Goal: Task Accomplishment & Management: Manage account settings

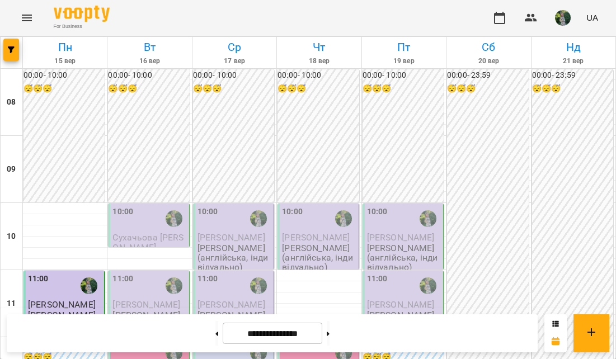
scroll to position [328, 0]
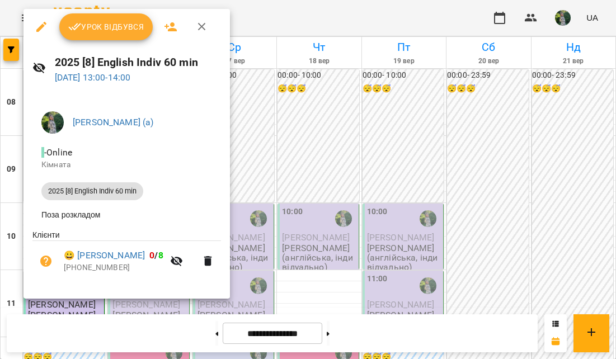
click at [128, 25] on span "Урок відбувся" at bounding box center [106, 26] width 76 height 13
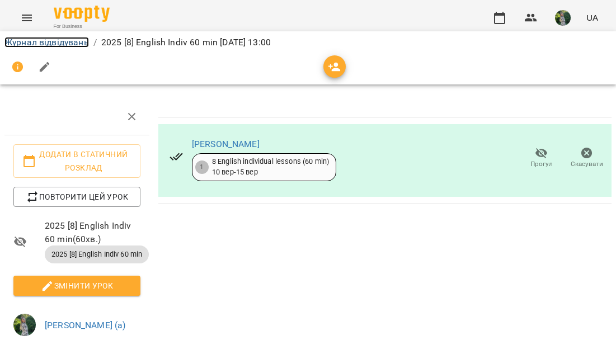
click at [24, 43] on link "Журнал відвідувань" at bounding box center [46, 42] width 85 height 11
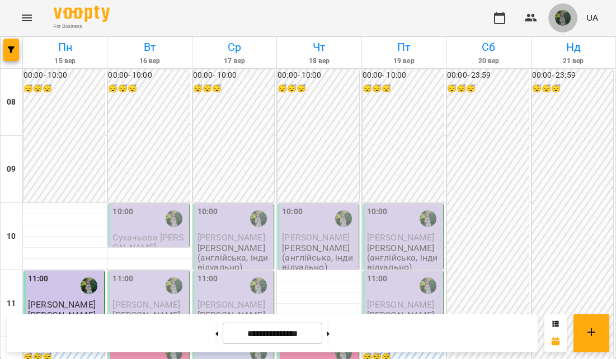
click at [564, 21] on img "button" at bounding box center [563, 18] width 16 height 16
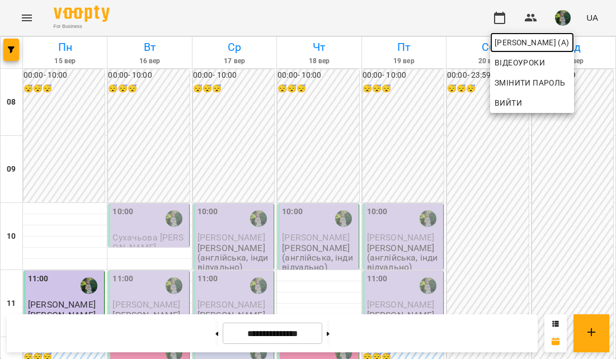
click at [552, 46] on span "[PERSON_NAME] (а)" at bounding box center [532, 42] width 75 height 13
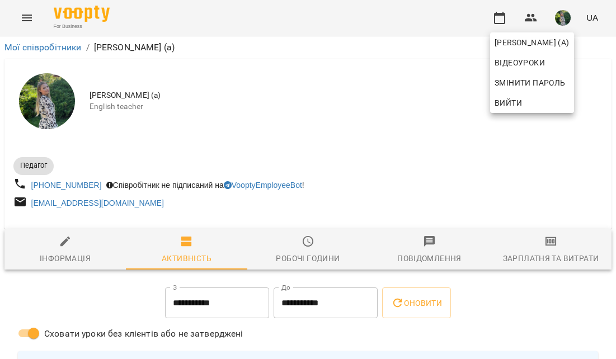
click at [559, 262] on div at bounding box center [308, 179] width 616 height 359
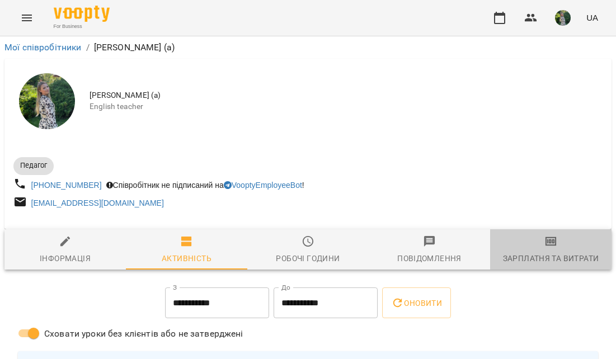
click at [554, 244] on icon "button" at bounding box center [551, 242] width 8 height 4
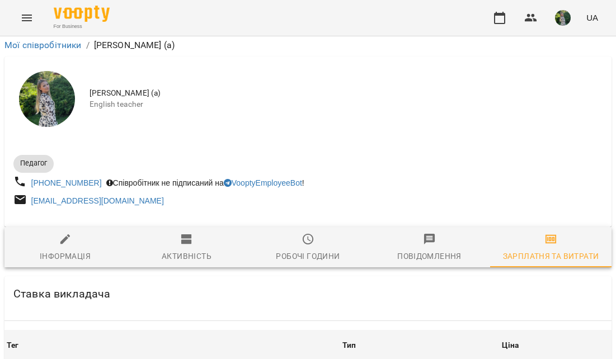
scroll to position [1256, 0]
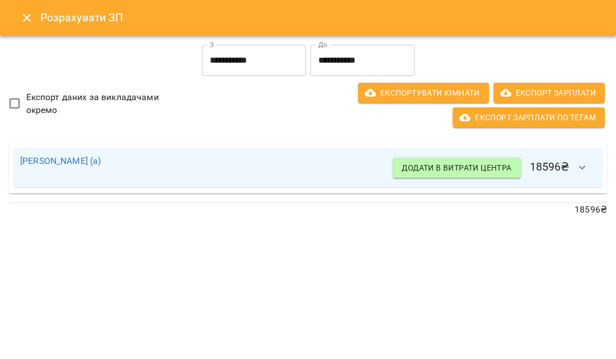
click at [33, 19] on icon "Close" at bounding box center [26, 17] width 13 height 13
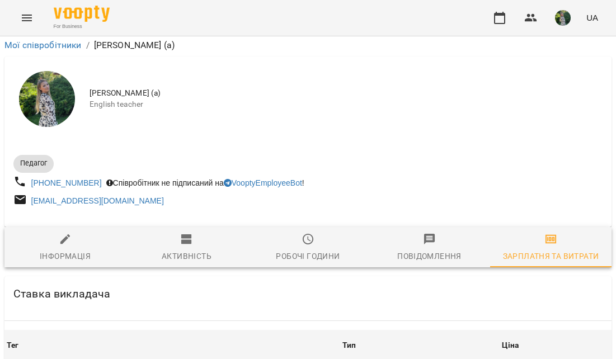
scroll to position [0, 0]
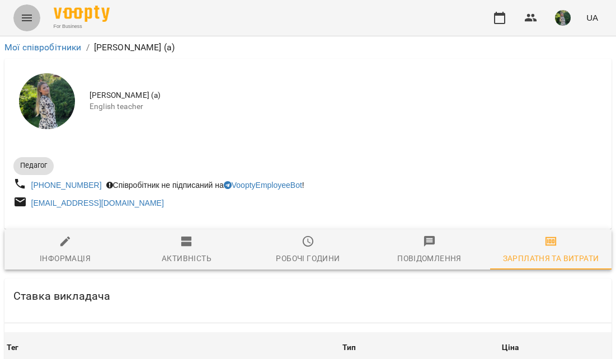
click at [26, 17] on icon "Menu" at bounding box center [27, 18] width 10 height 7
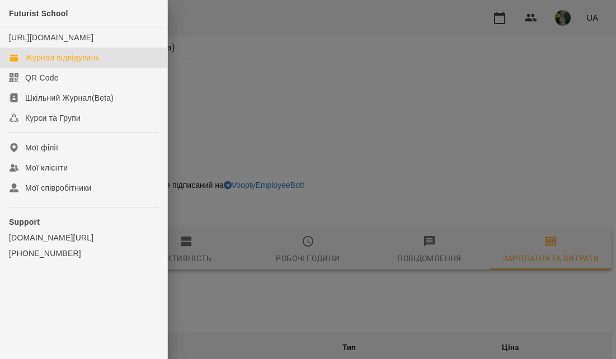
click at [45, 63] on div "Журнал відвідувань" at bounding box center [62, 57] width 74 height 11
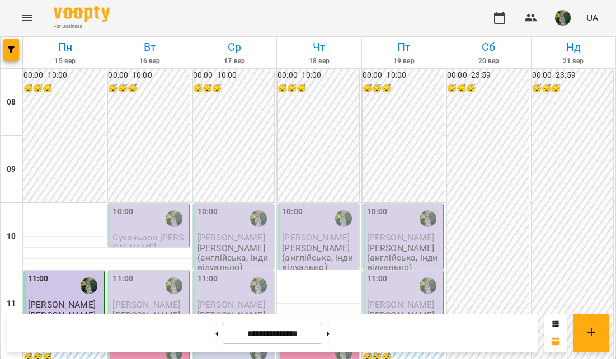
scroll to position [633, 0]
